Goal: Transaction & Acquisition: Subscribe to service/newsletter

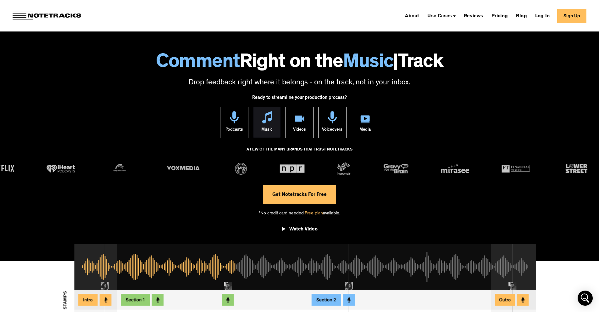
click at [268, 123] on img at bounding box center [266, 117] width 9 height 12
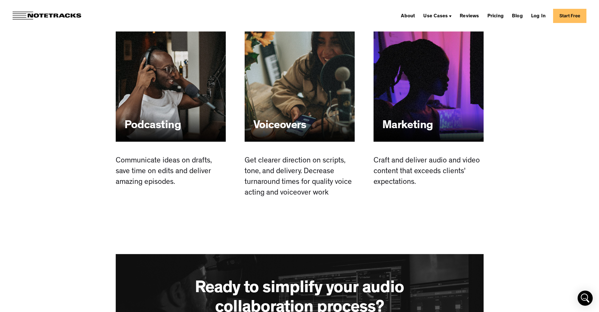
scroll to position [1495, 0]
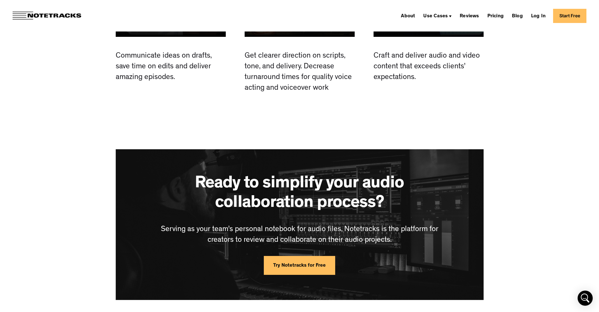
click at [290, 262] on link "Try Notetracks for Free" at bounding box center [299, 265] width 71 height 19
